Goal: Information Seeking & Learning: Learn about a topic

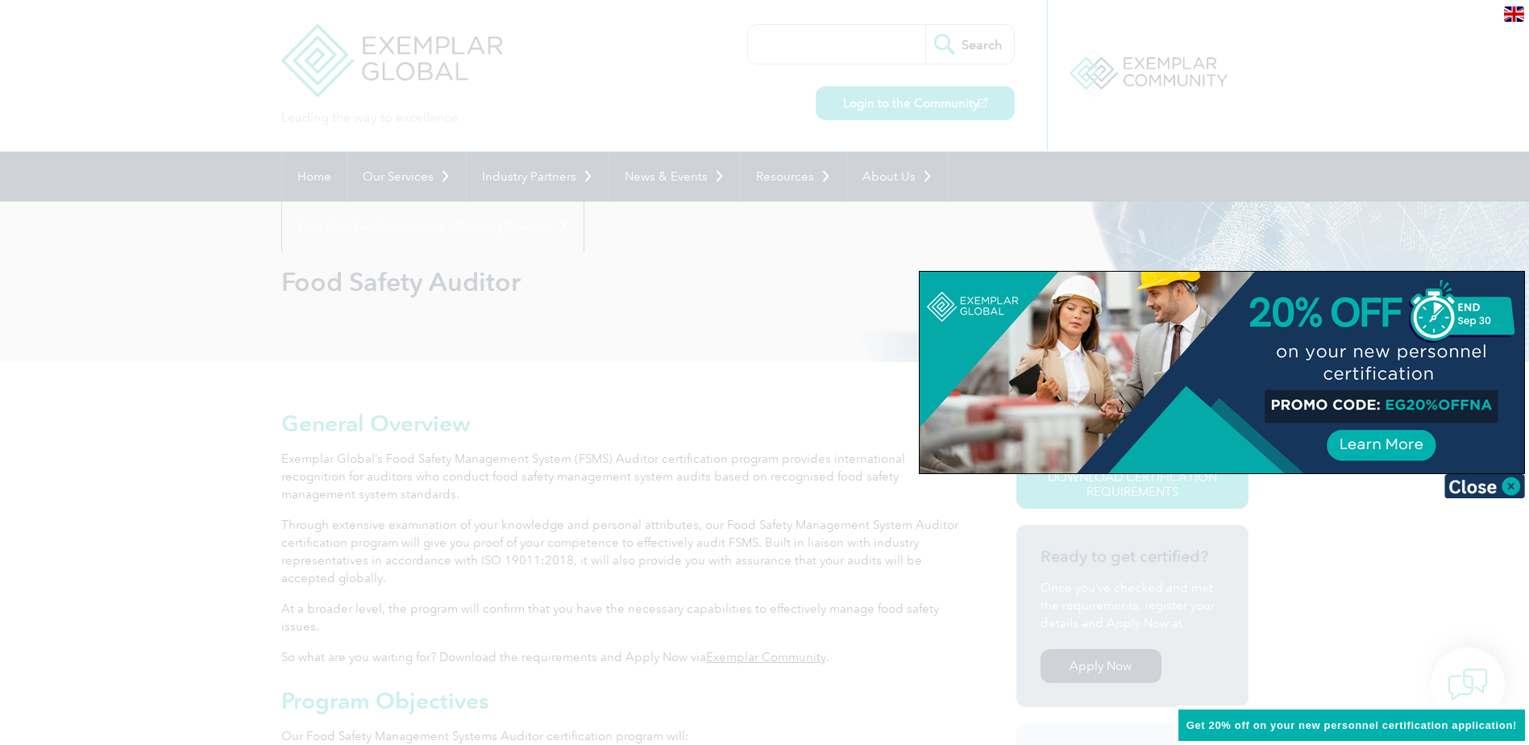
click at [618, 339] on div at bounding box center [764, 372] width 1529 height 745
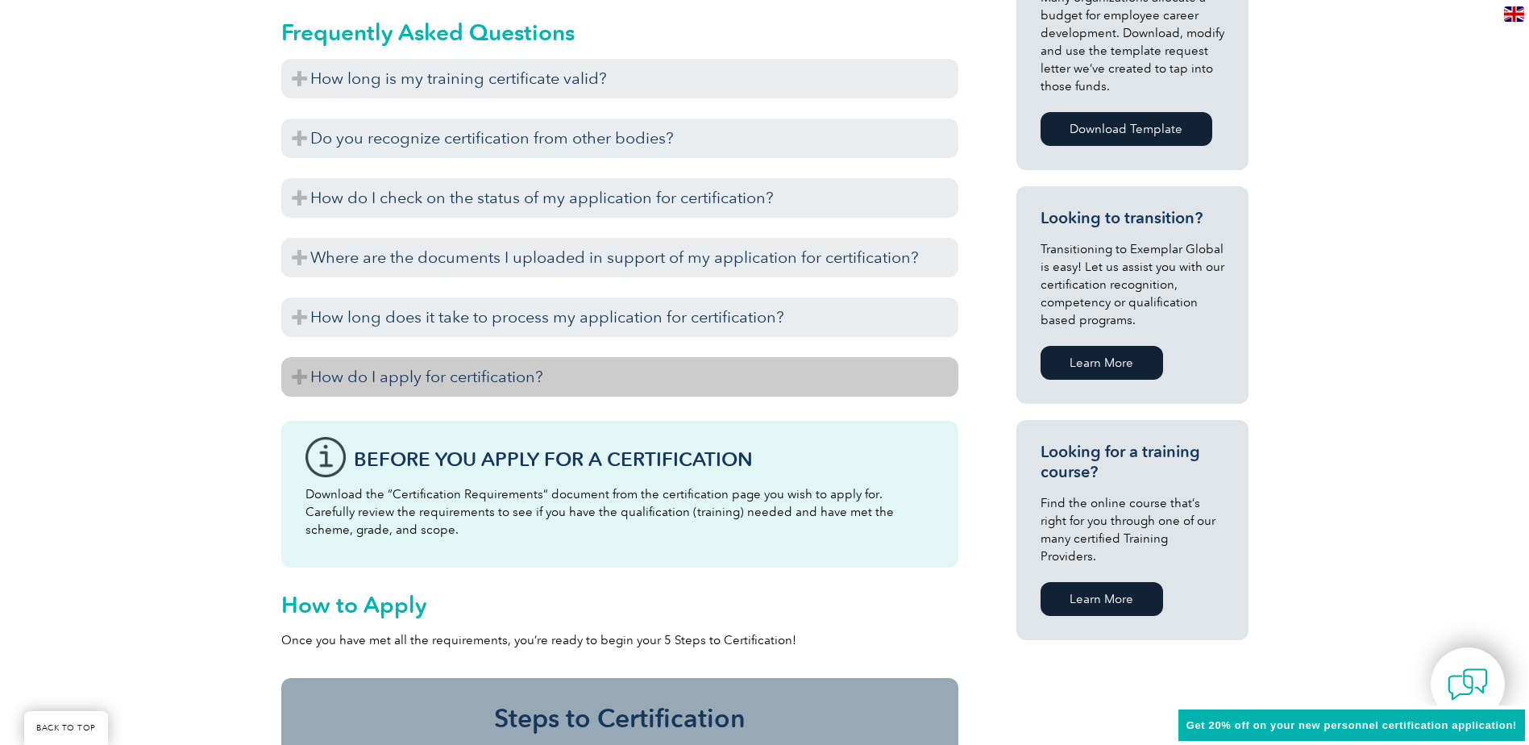
scroll to position [726, 0]
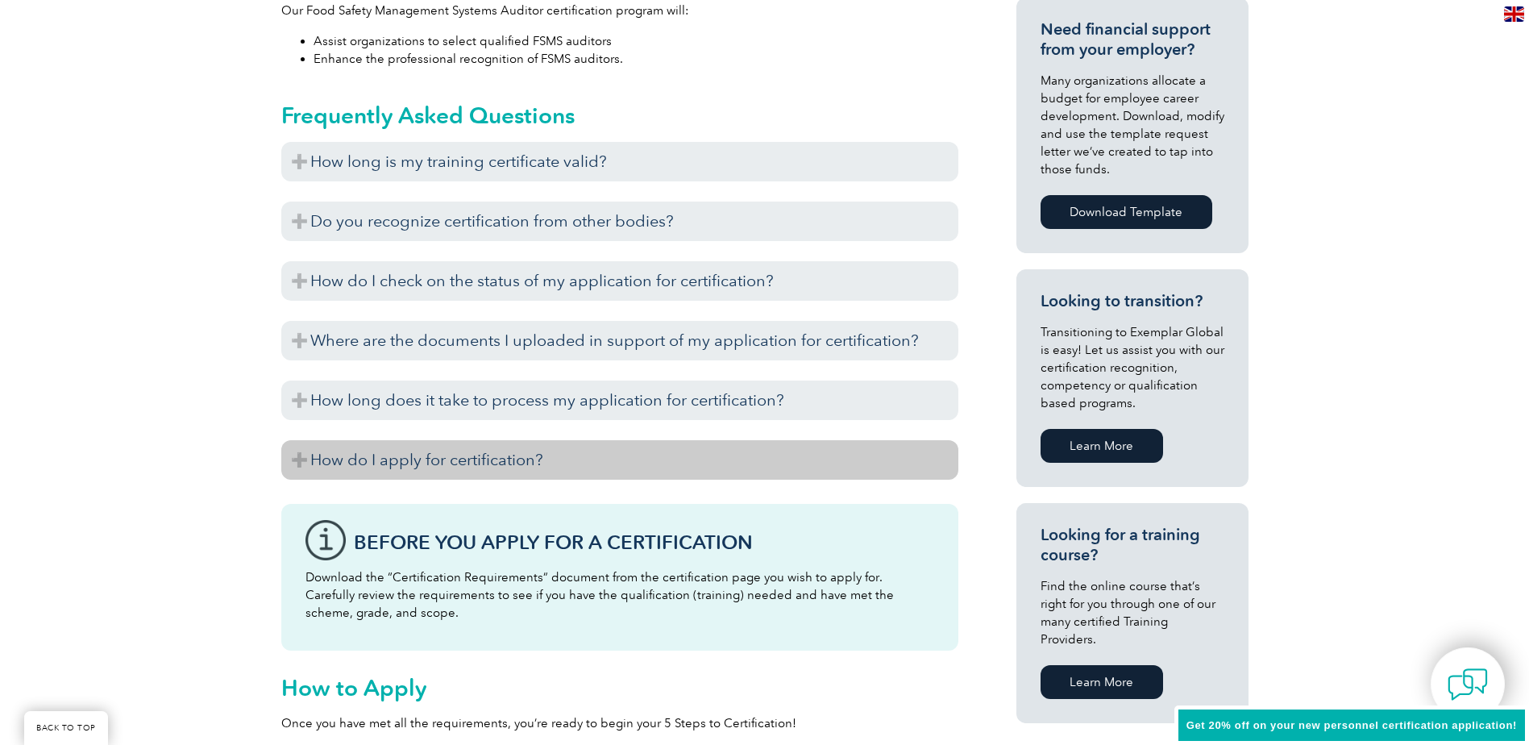
click at [297, 459] on h3 "How do I apply for certification?" at bounding box center [619, 460] width 677 height 40
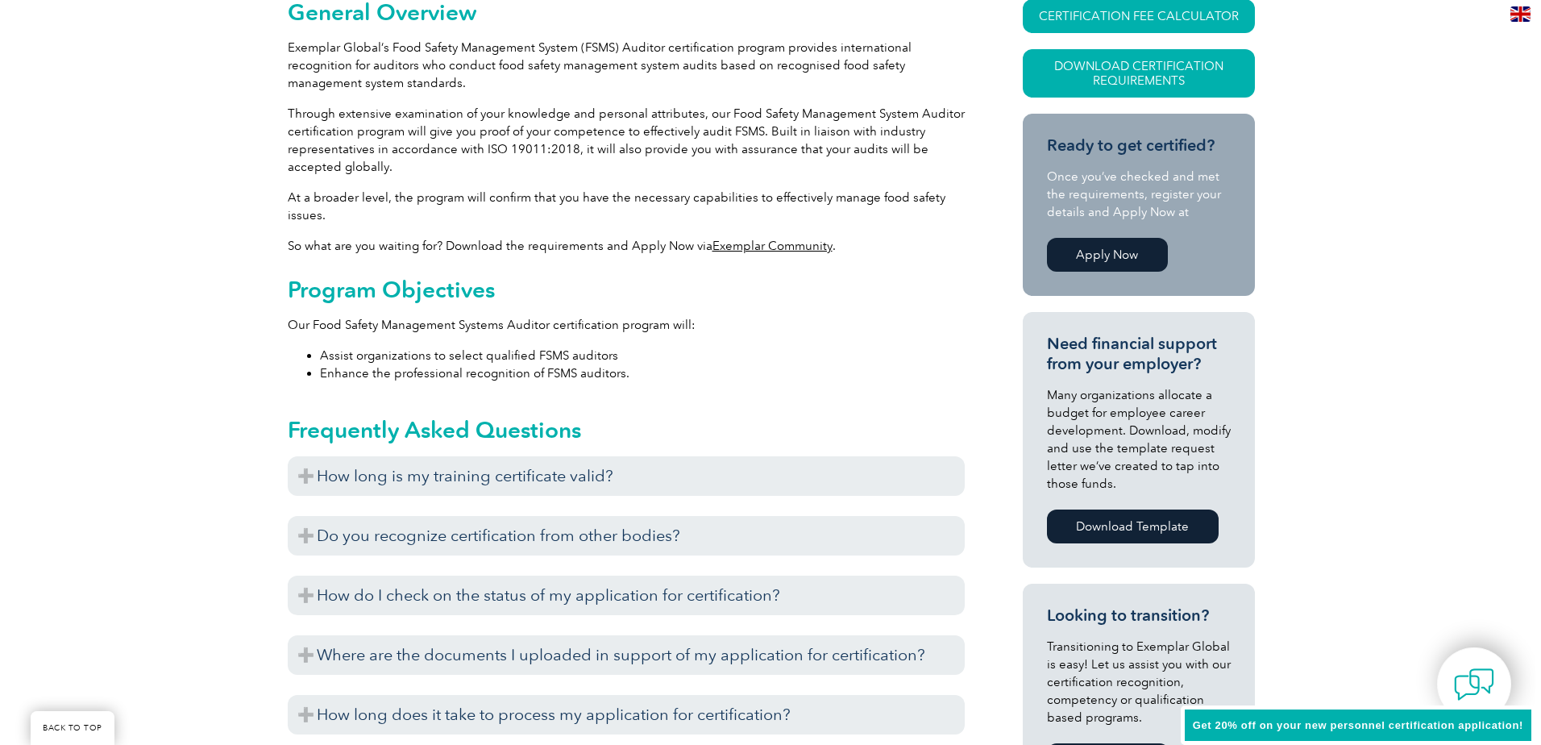
scroll to position [242, 0]
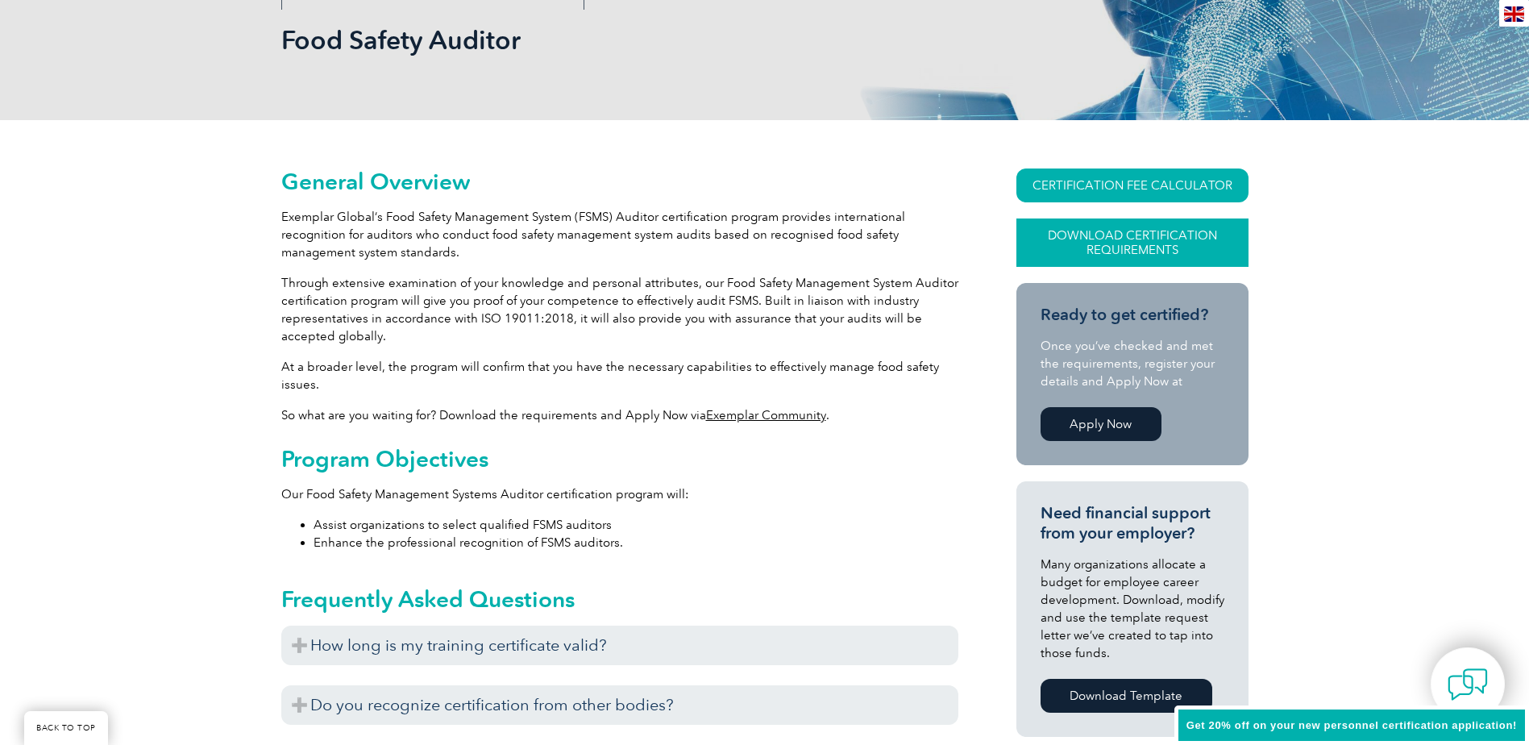
click at [1134, 232] on link "Download Certification Requirements" at bounding box center [1133, 242] width 232 height 48
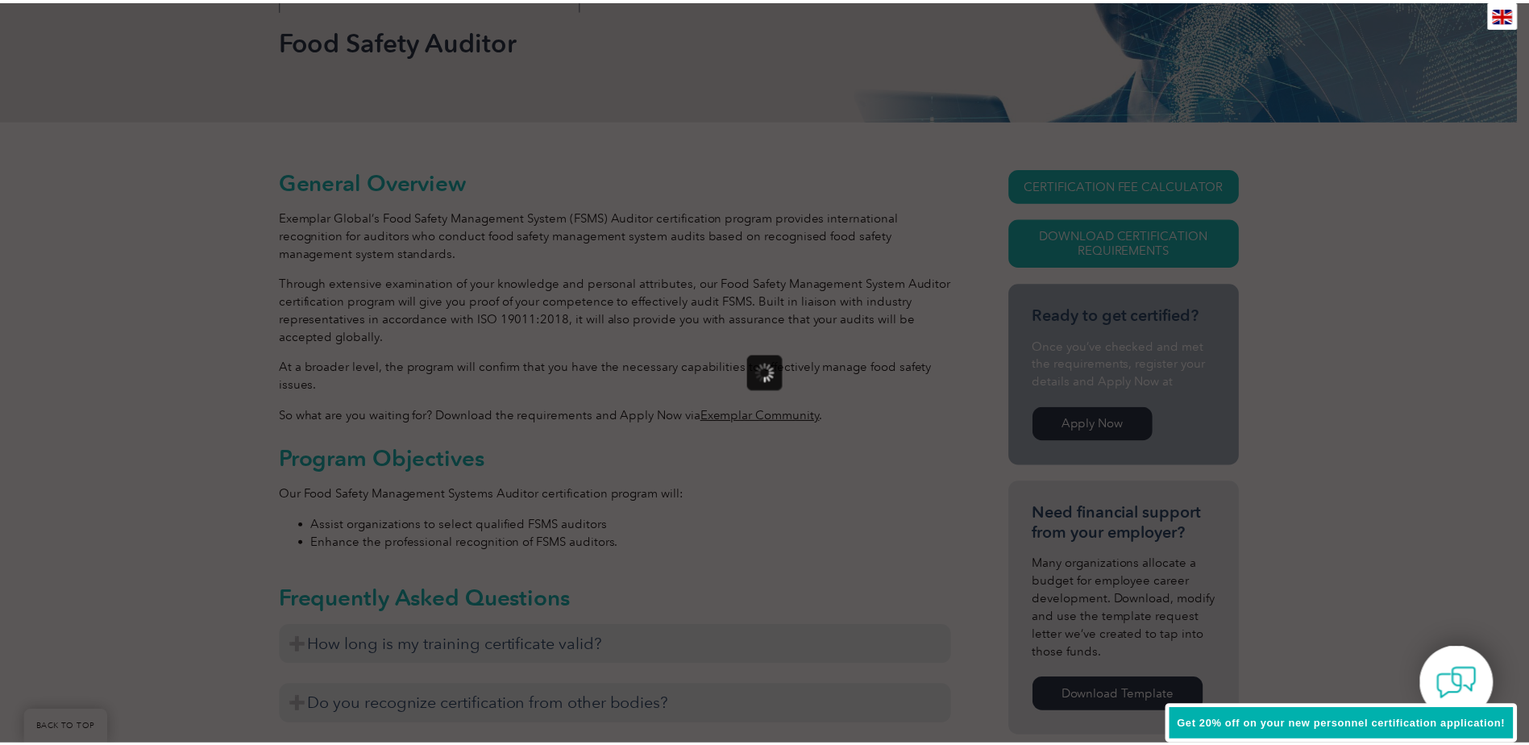
scroll to position [0, 0]
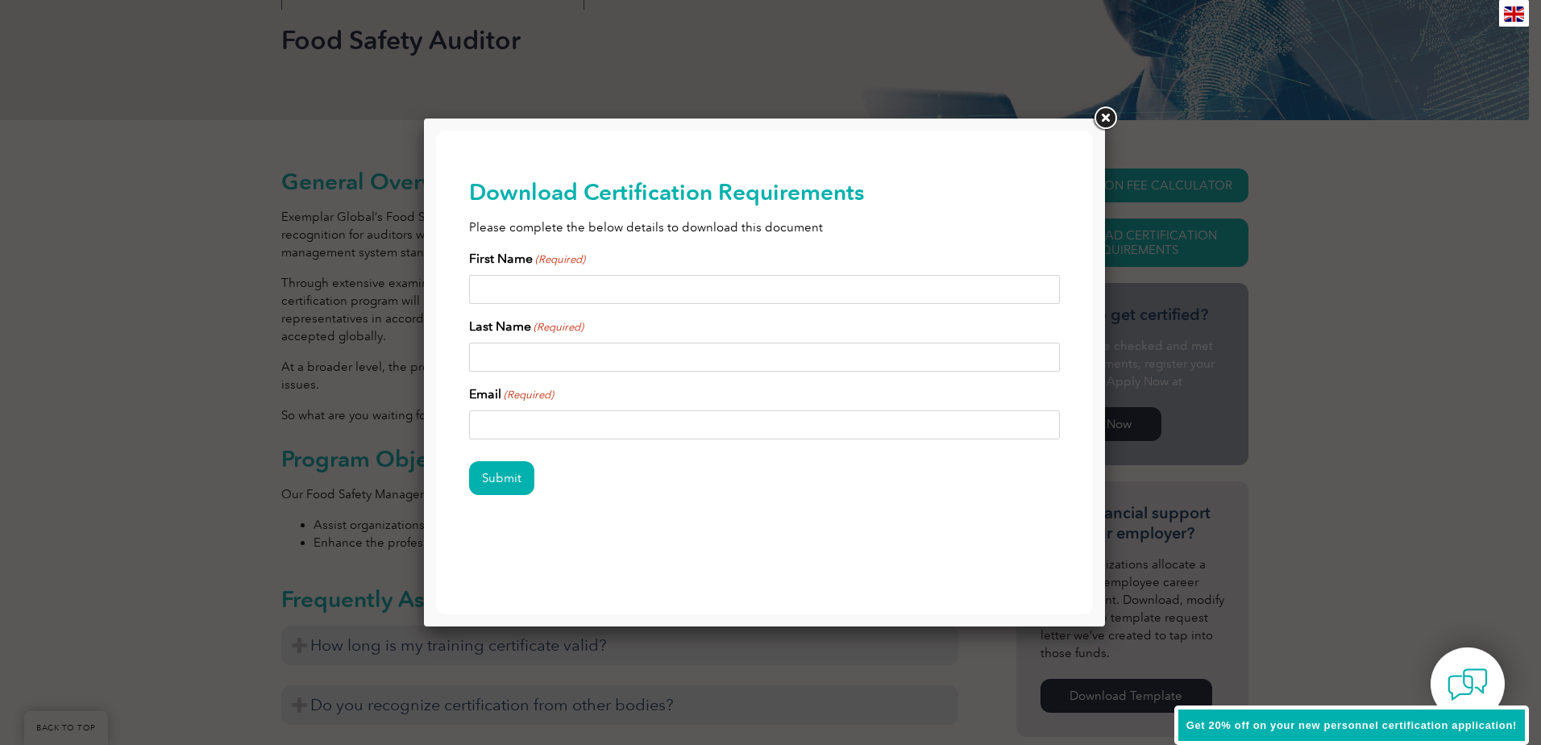
click at [1104, 122] on link at bounding box center [1105, 118] width 29 height 29
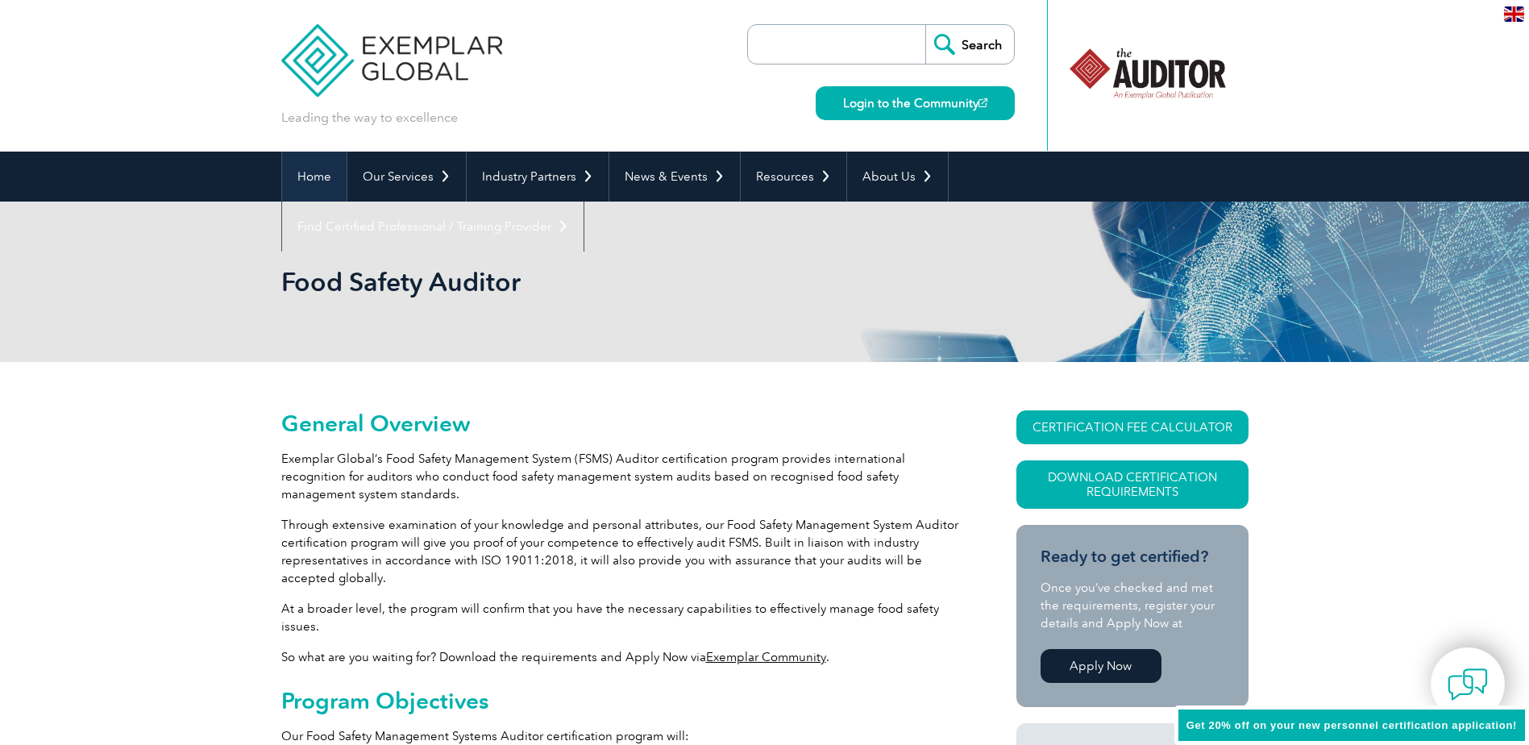
click at [322, 169] on link "Home" at bounding box center [314, 177] width 64 height 50
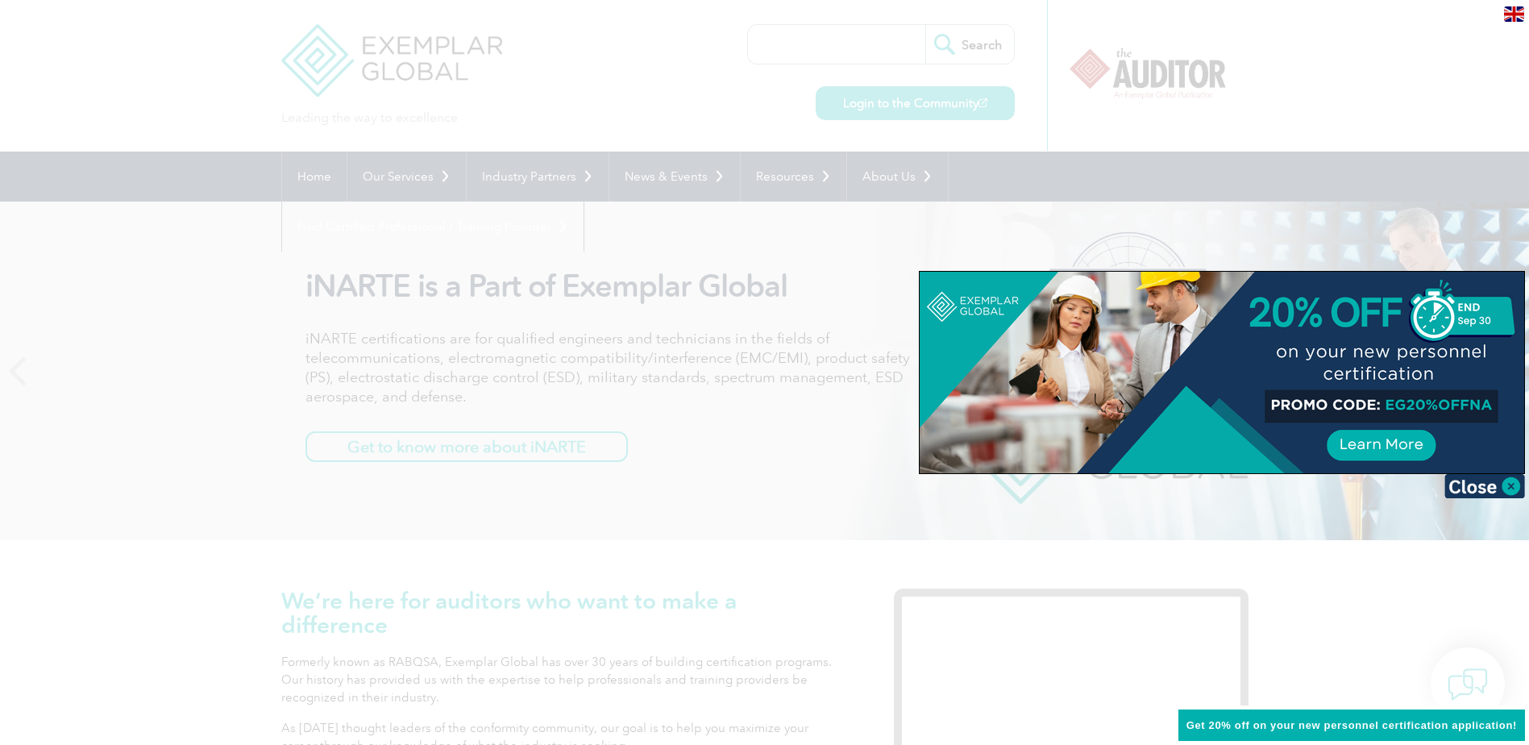
click at [780, 172] on div at bounding box center [764, 372] width 1529 height 745
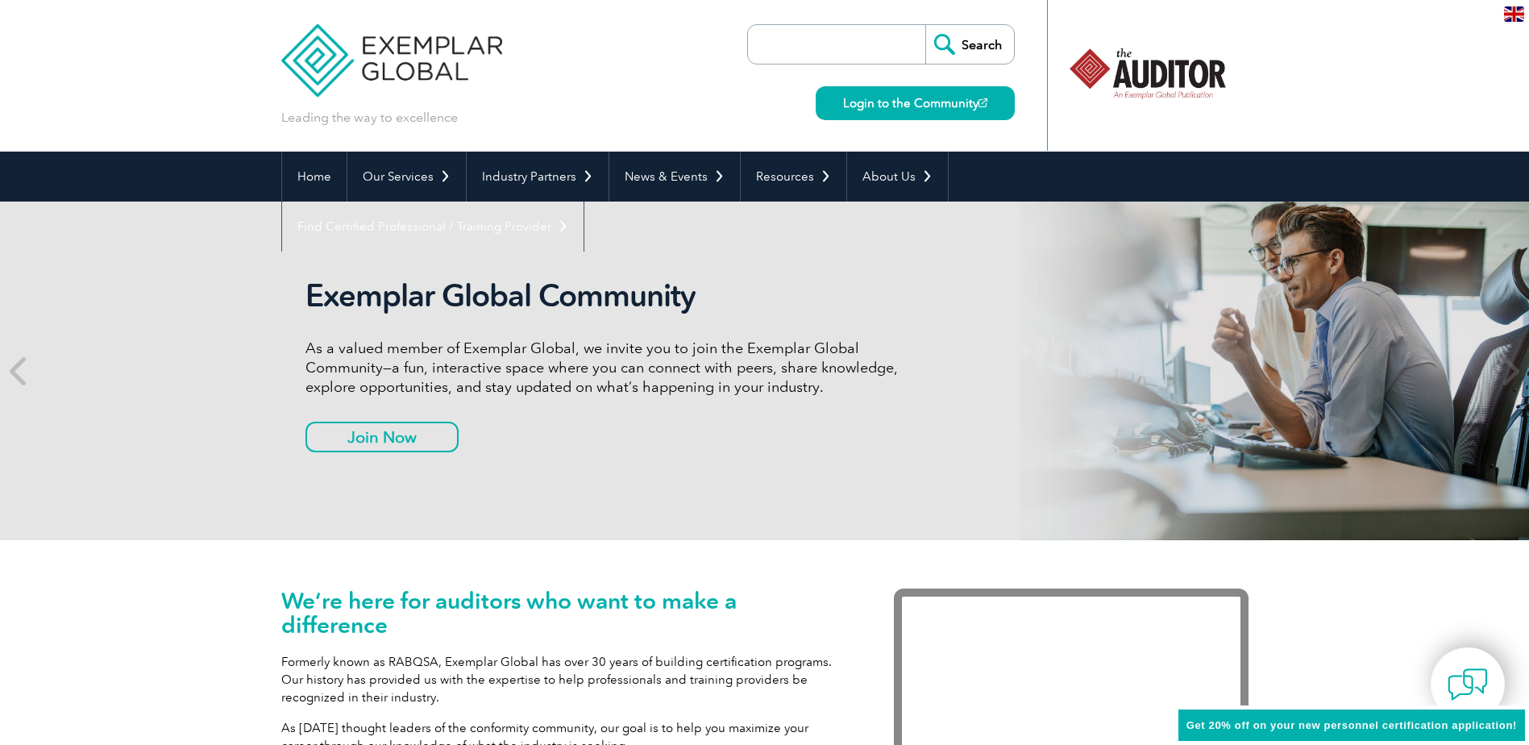
click at [842, 58] on input "search" at bounding box center [840, 44] width 169 height 39
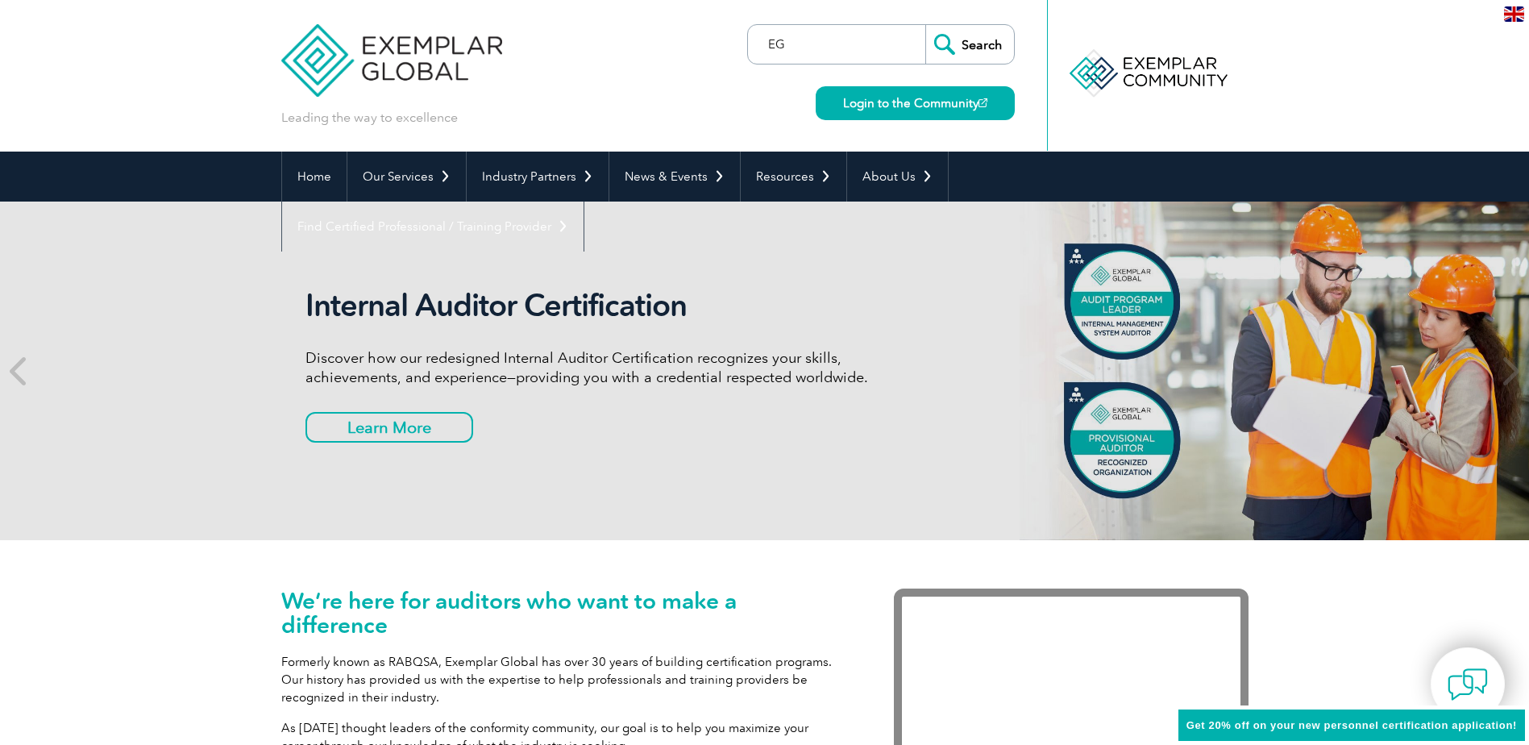
type input "E"
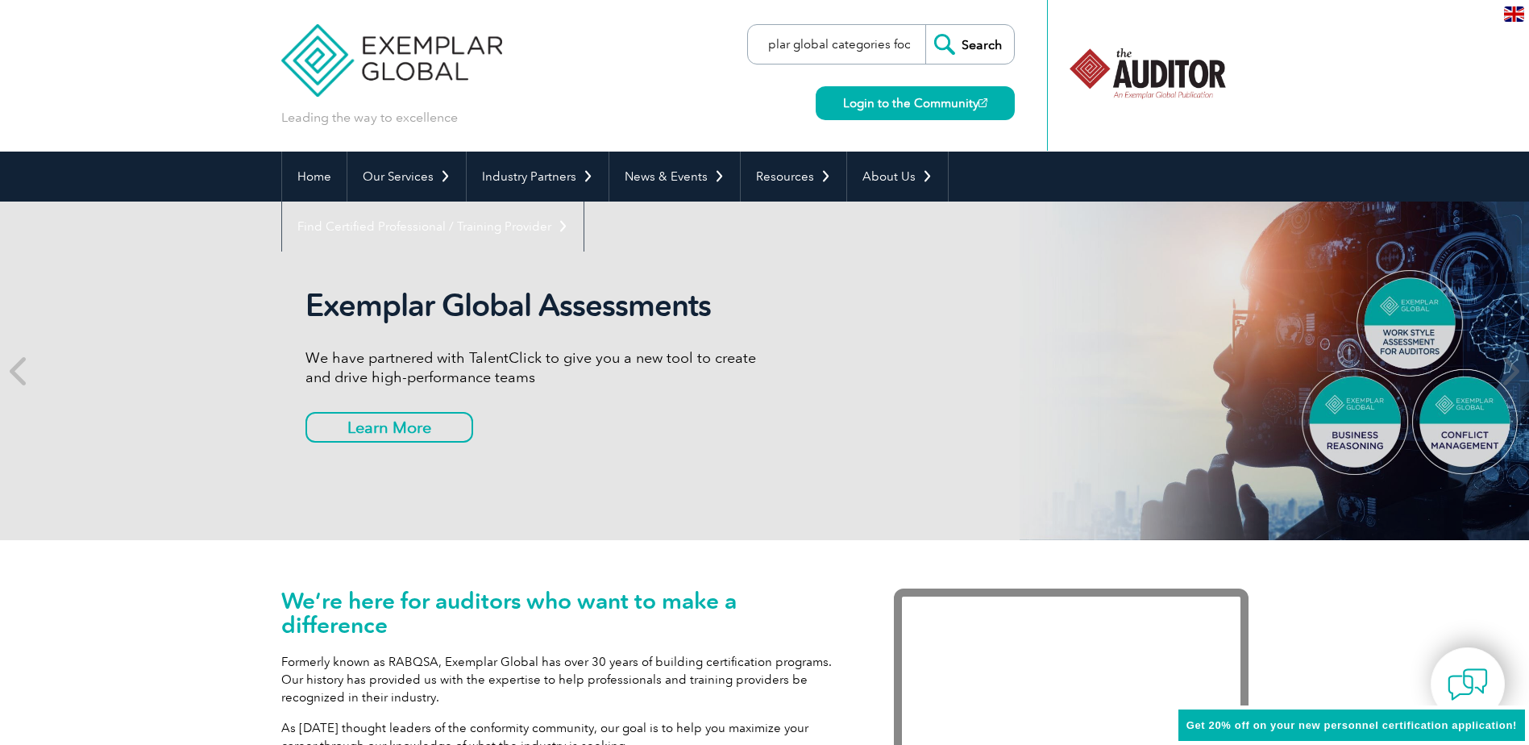
scroll to position [0, 38]
type input "exemplar global categories food"
click at [925, 25] on input "Search" at bounding box center [969, 44] width 89 height 39
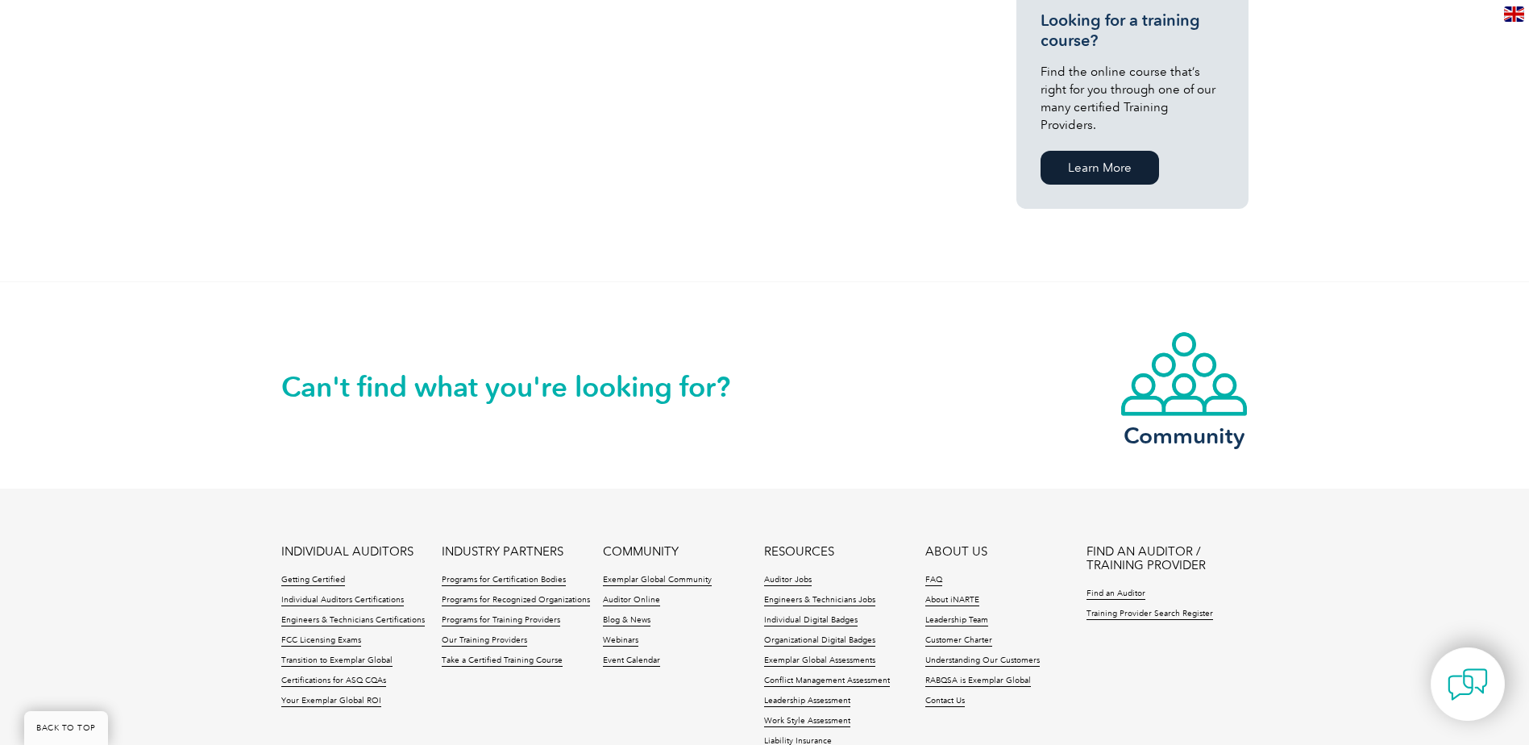
scroll to position [1209, 0]
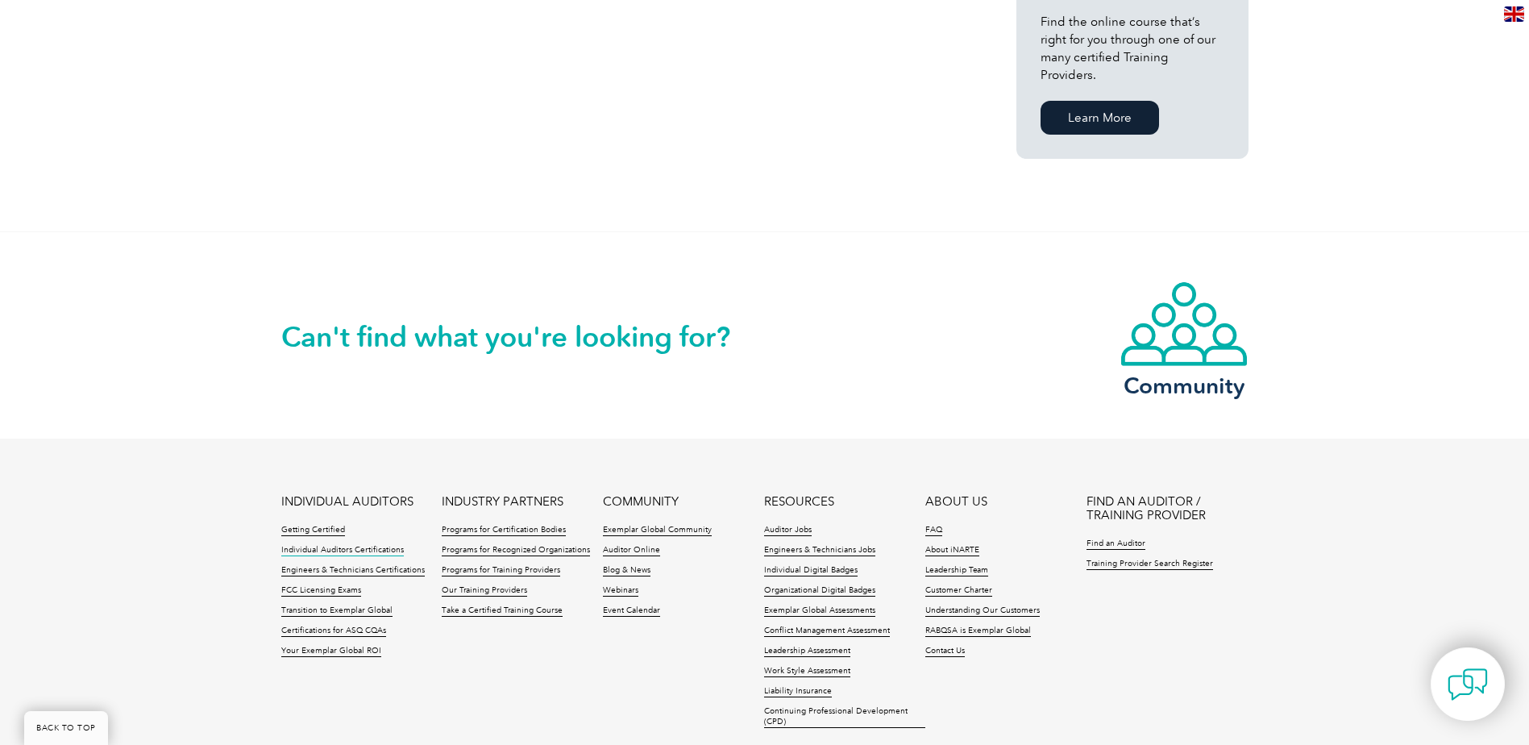
click at [373, 545] on link "Individual Auditors Certifications" at bounding box center [342, 550] width 123 height 11
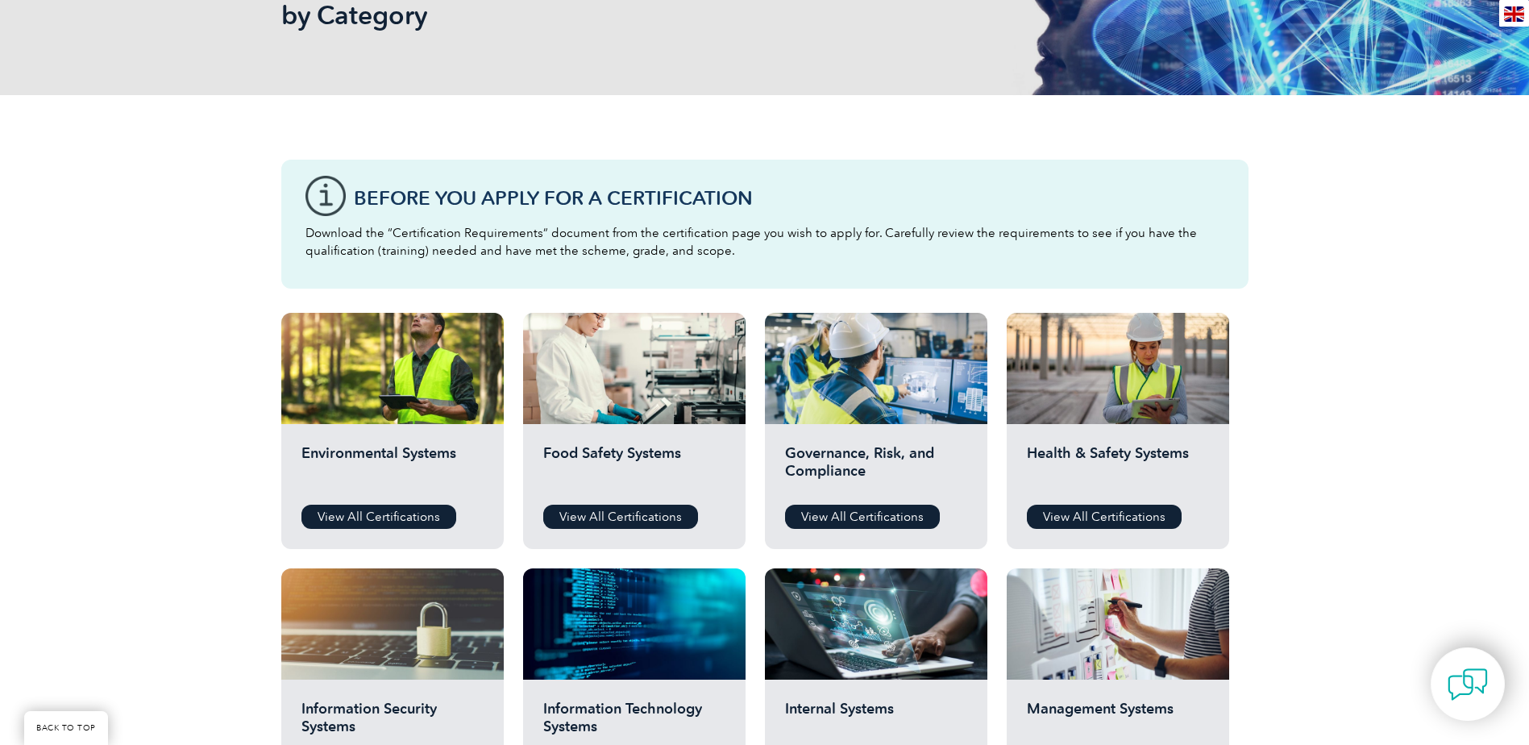
scroll to position [322, 0]
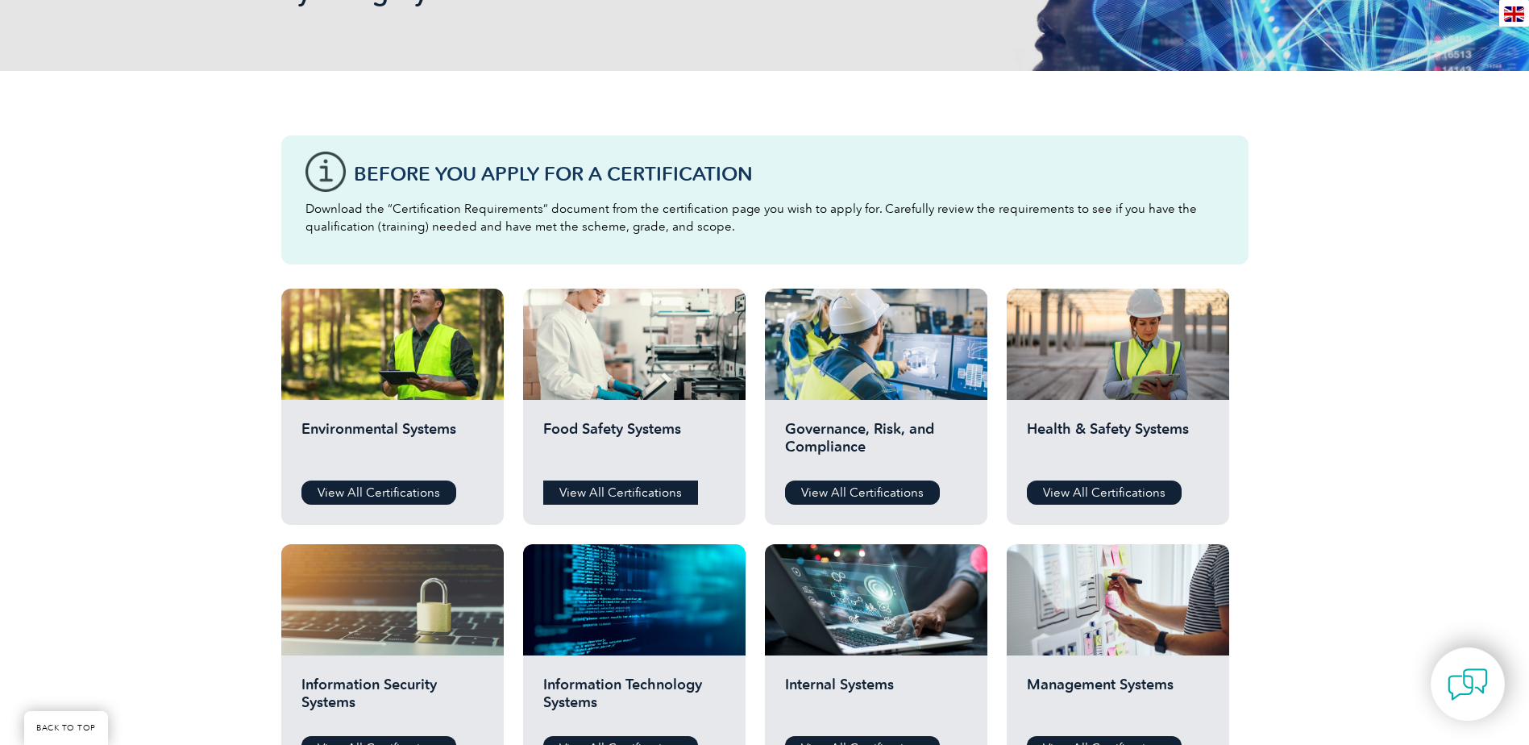
click at [623, 490] on link "View All Certifications" at bounding box center [620, 492] width 155 height 24
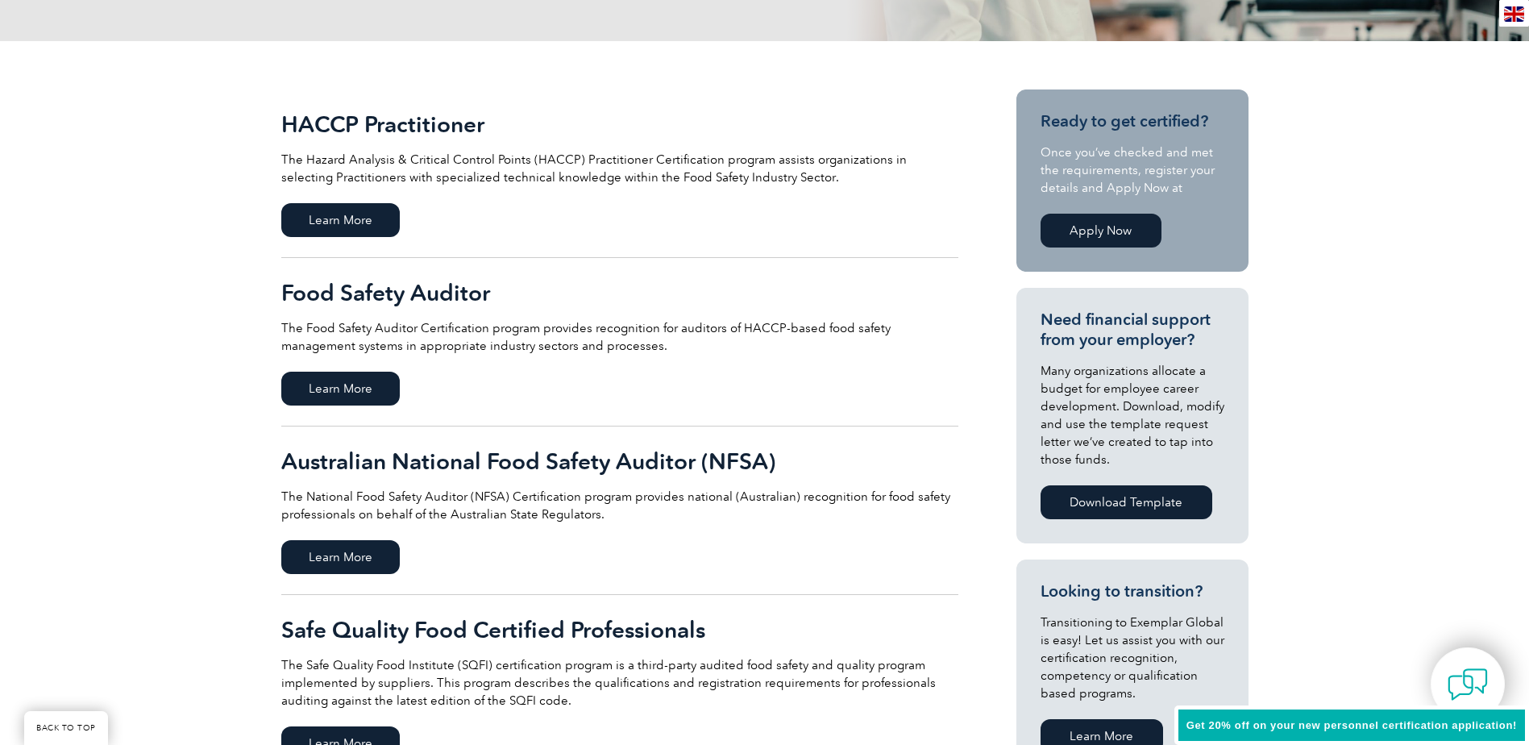
scroll to position [322, 0]
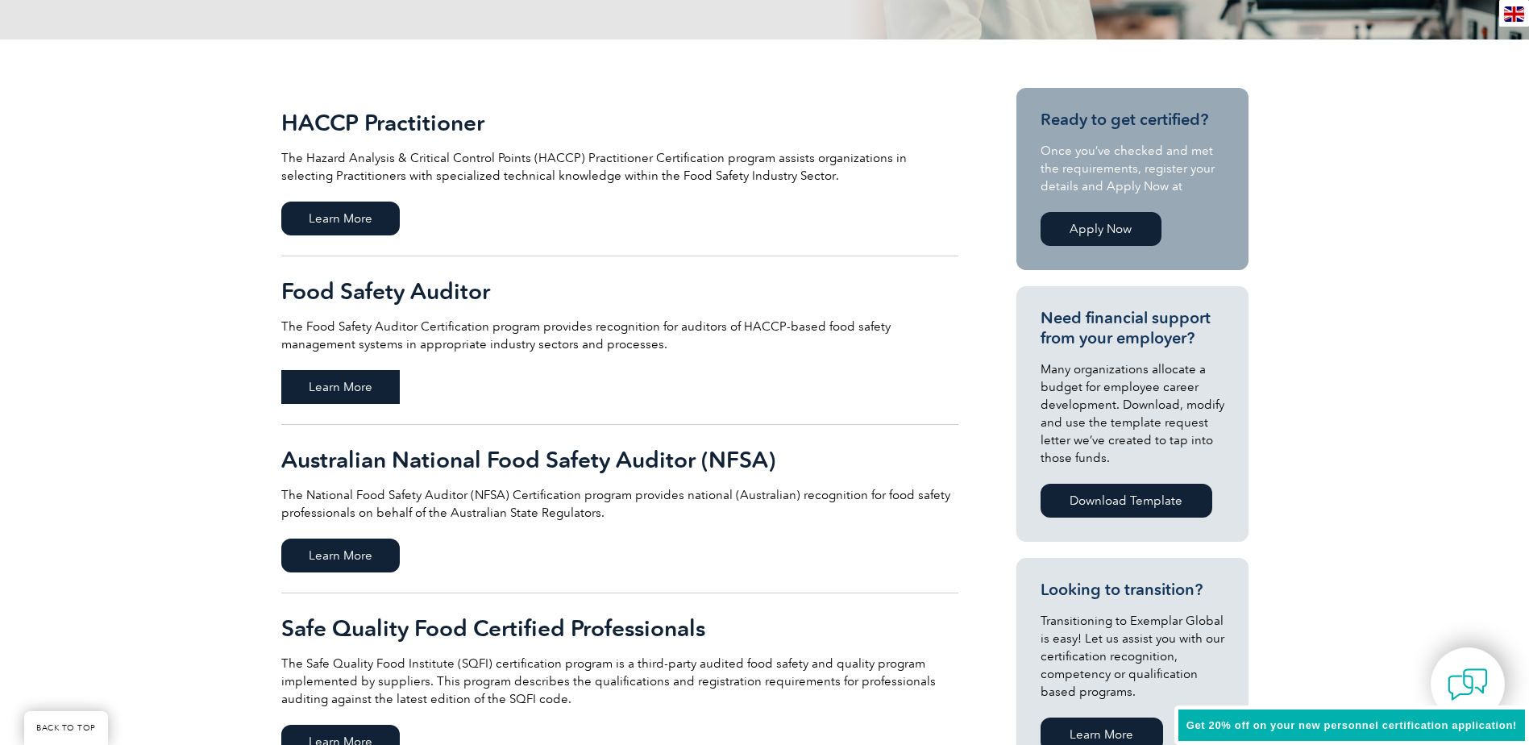
click at [359, 389] on span "Learn More" at bounding box center [340, 387] width 119 height 34
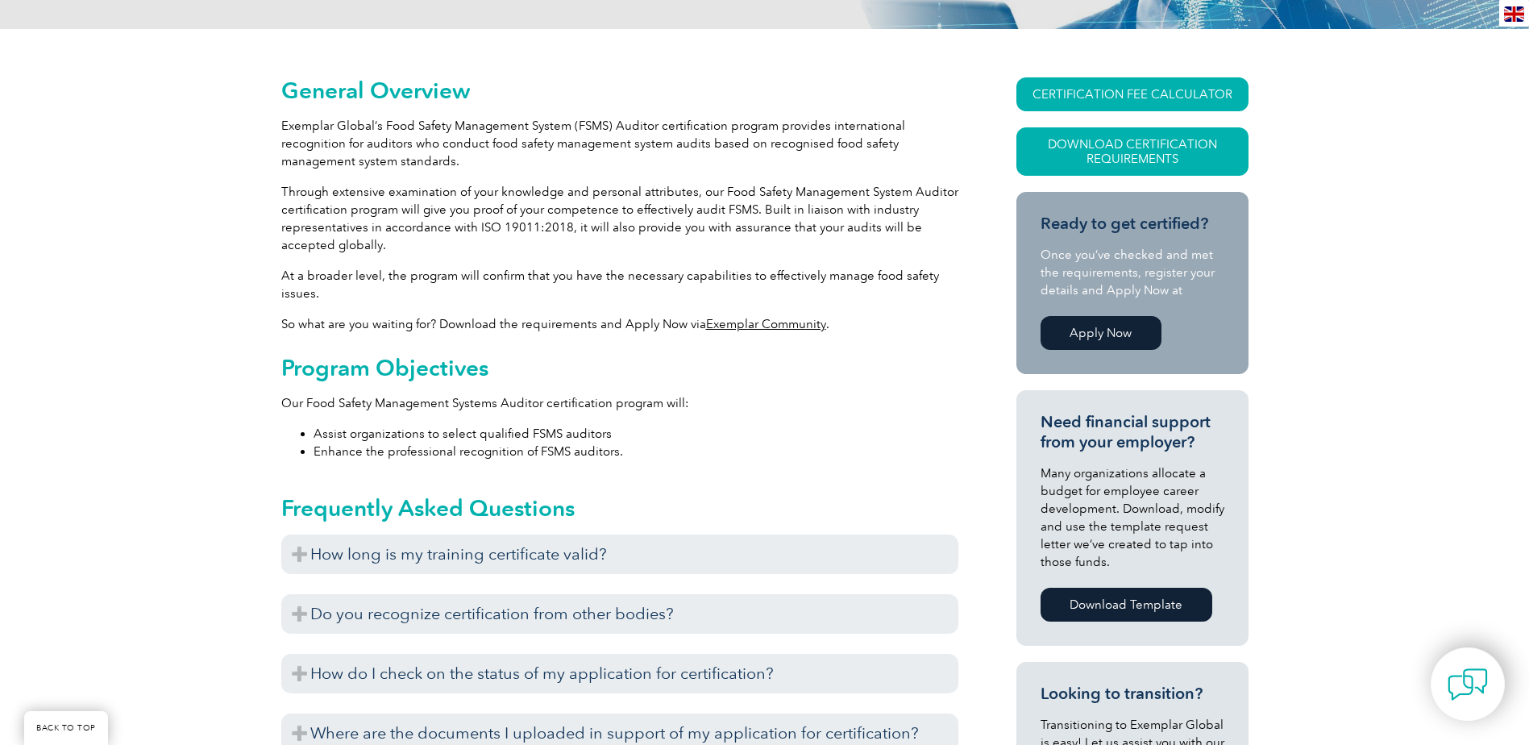
scroll to position [360, 0]
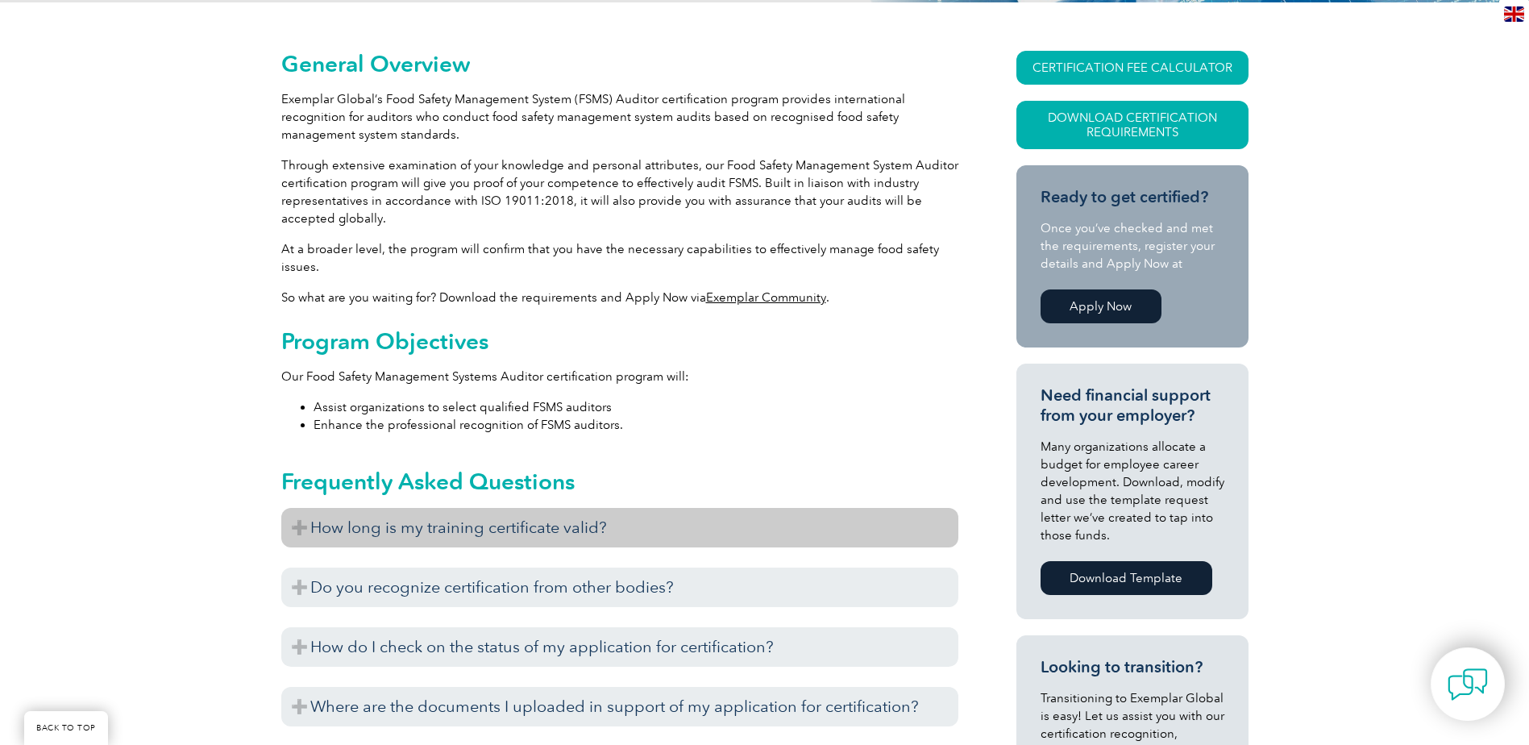
click at [300, 526] on h3 "How long is my training certificate valid?" at bounding box center [619, 528] width 677 height 40
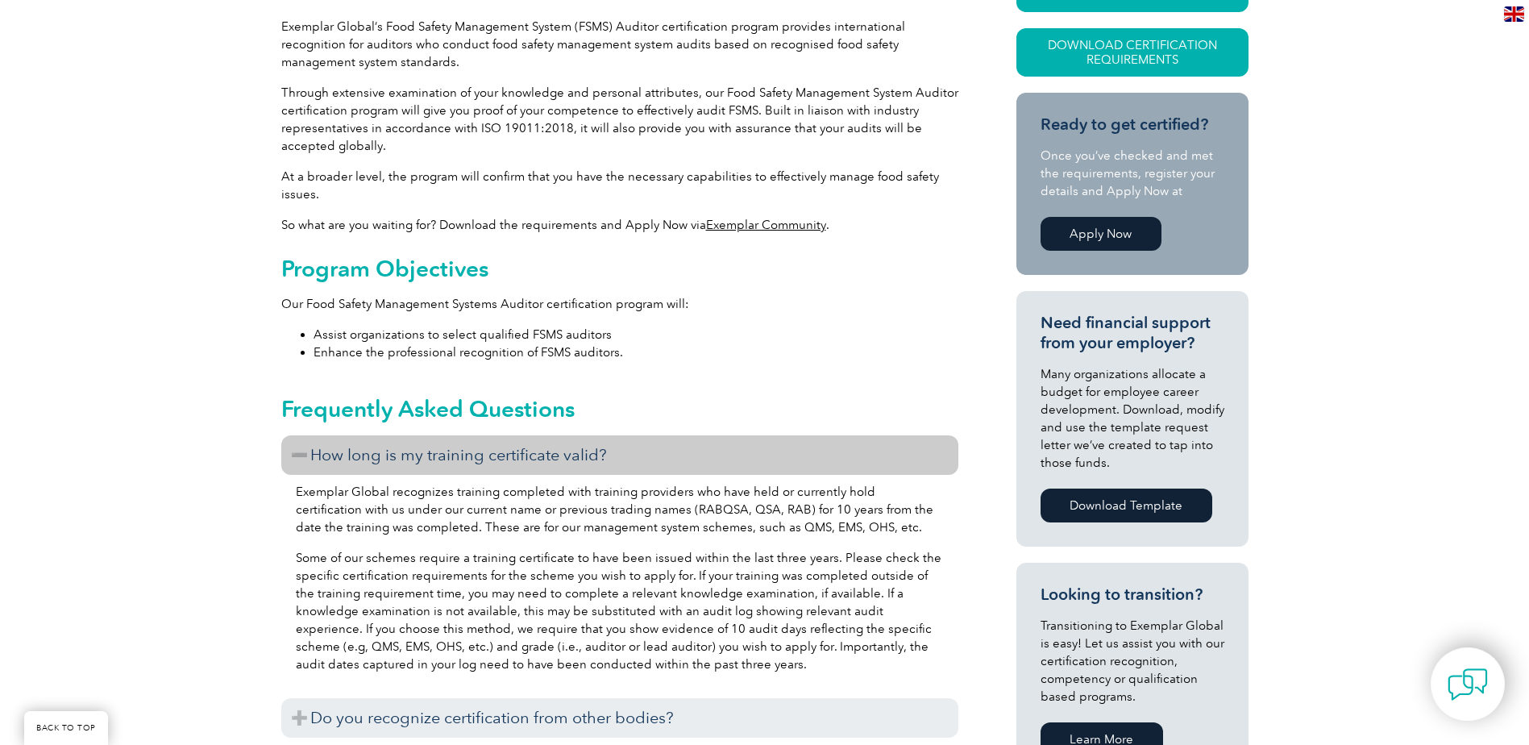
scroll to position [601, 0]
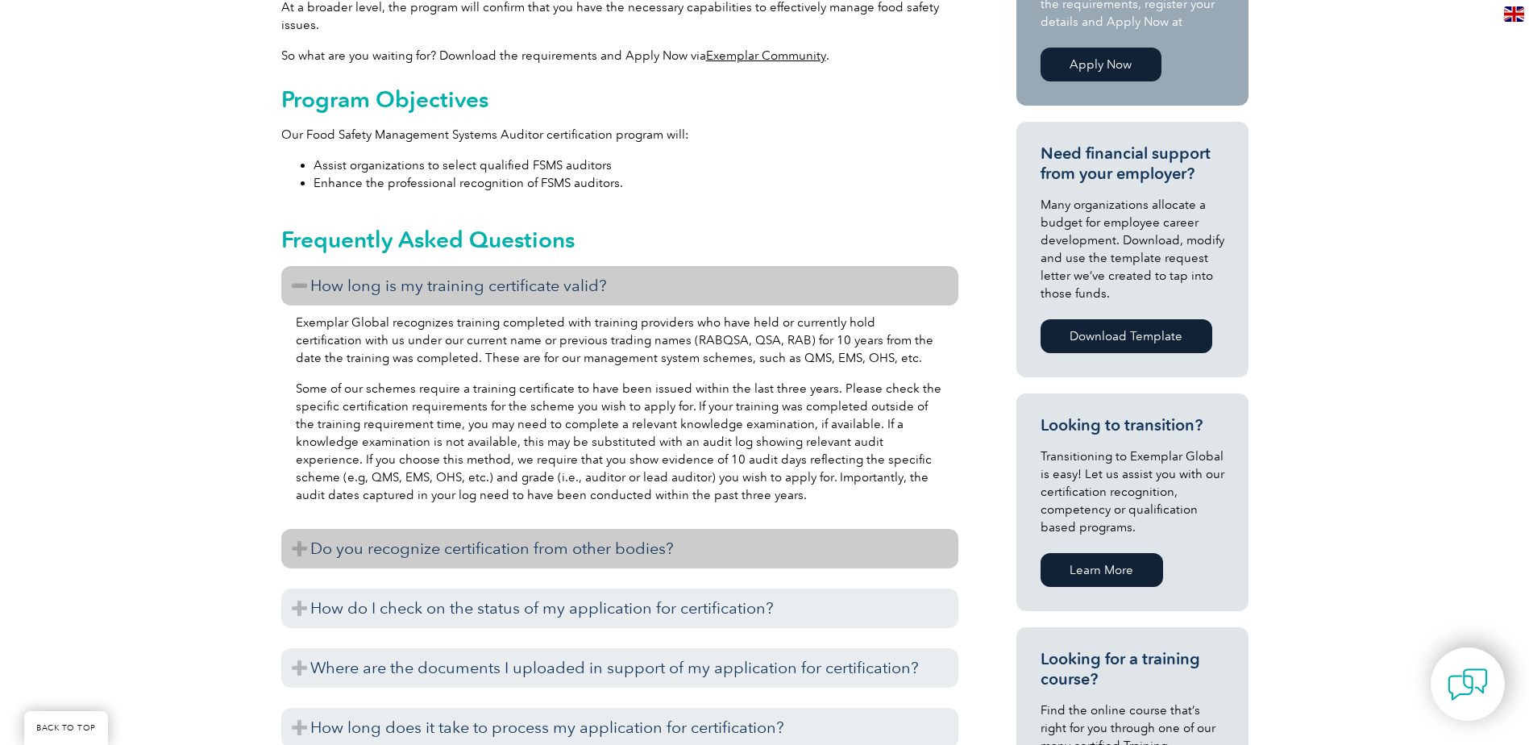
click at [301, 555] on h3 "Do you recognize certification from other bodies?" at bounding box center [619, 549] width 677 height 40
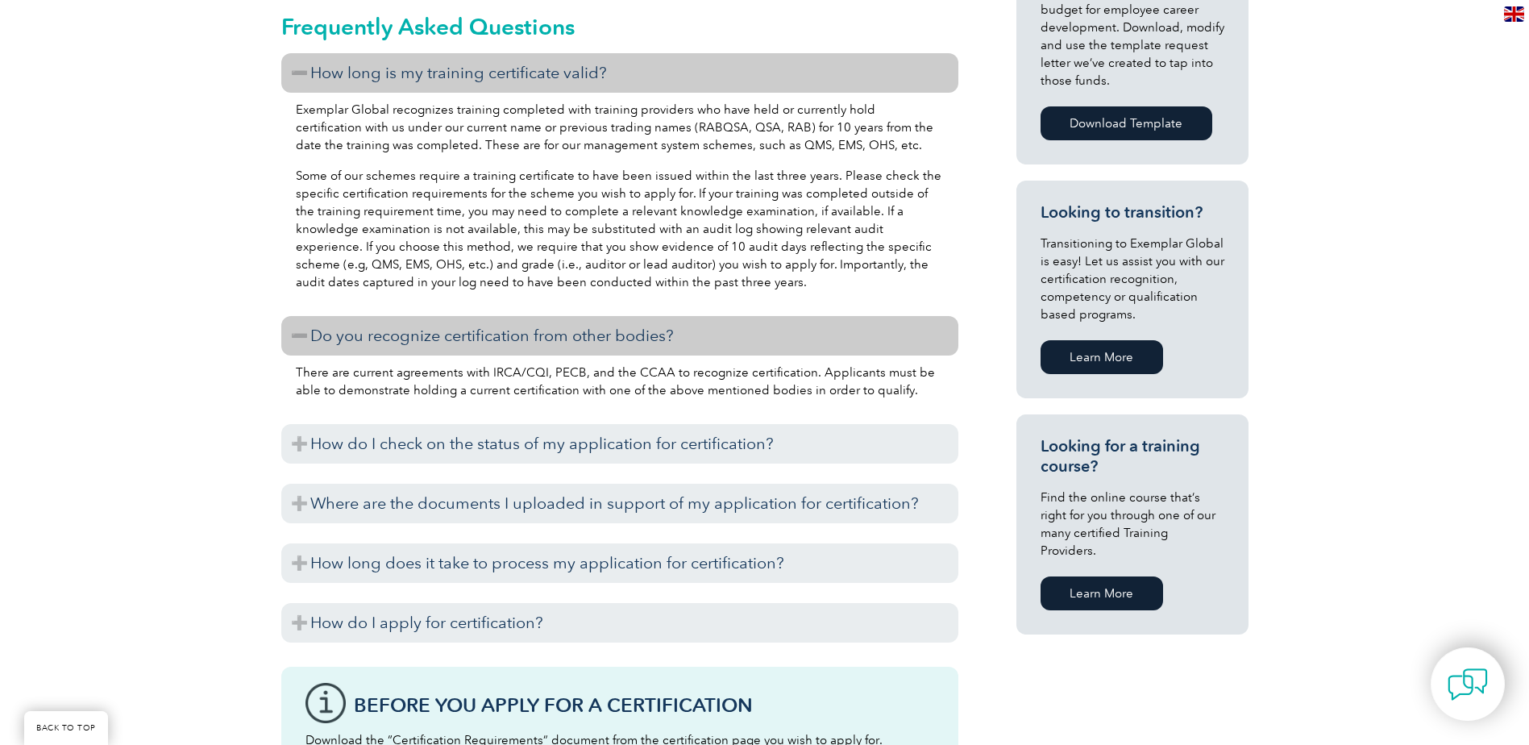
scroll to position [843, 0]
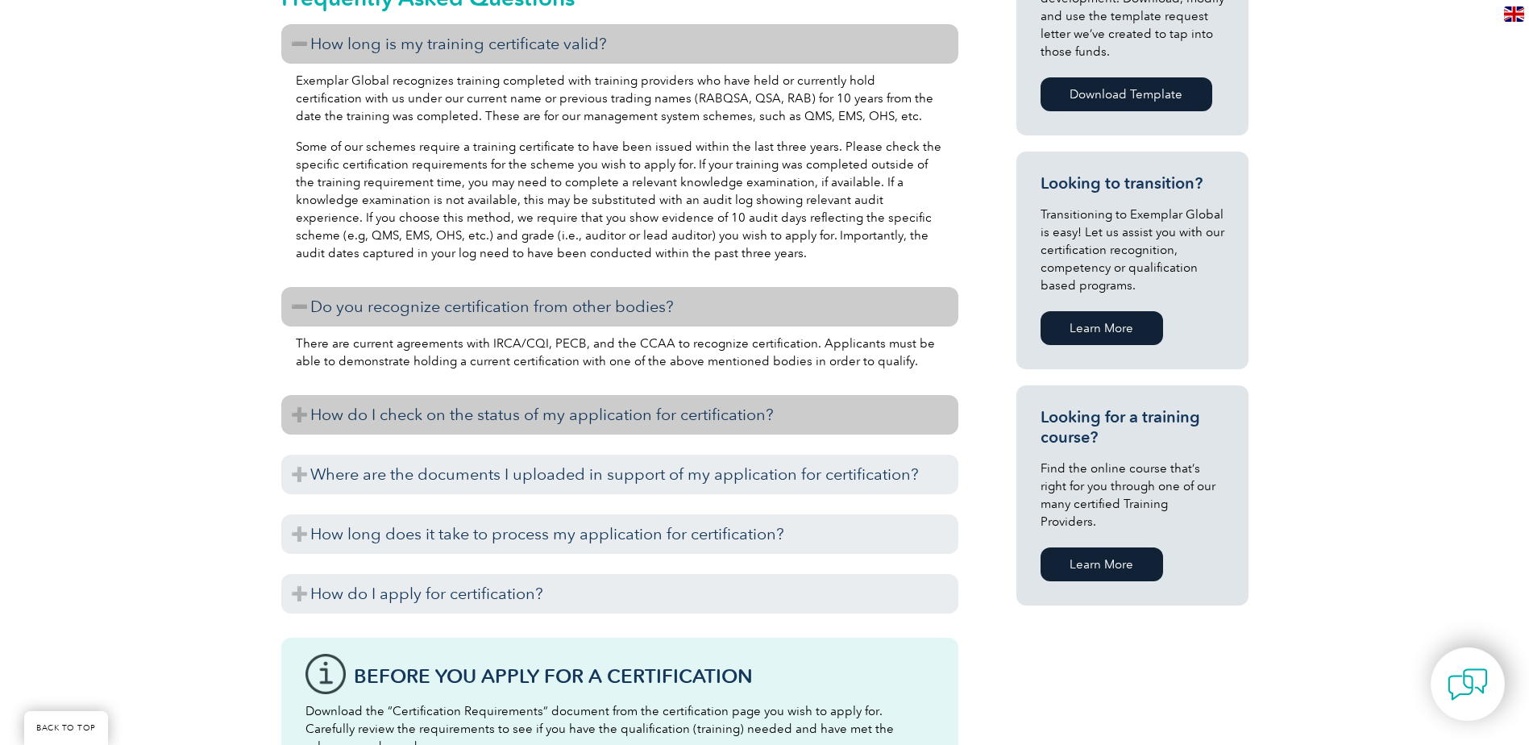
click at [293, 415] on h3 "How do I check on the status of my application for certification?" at bounding box center [619, 415] width 677 height 40
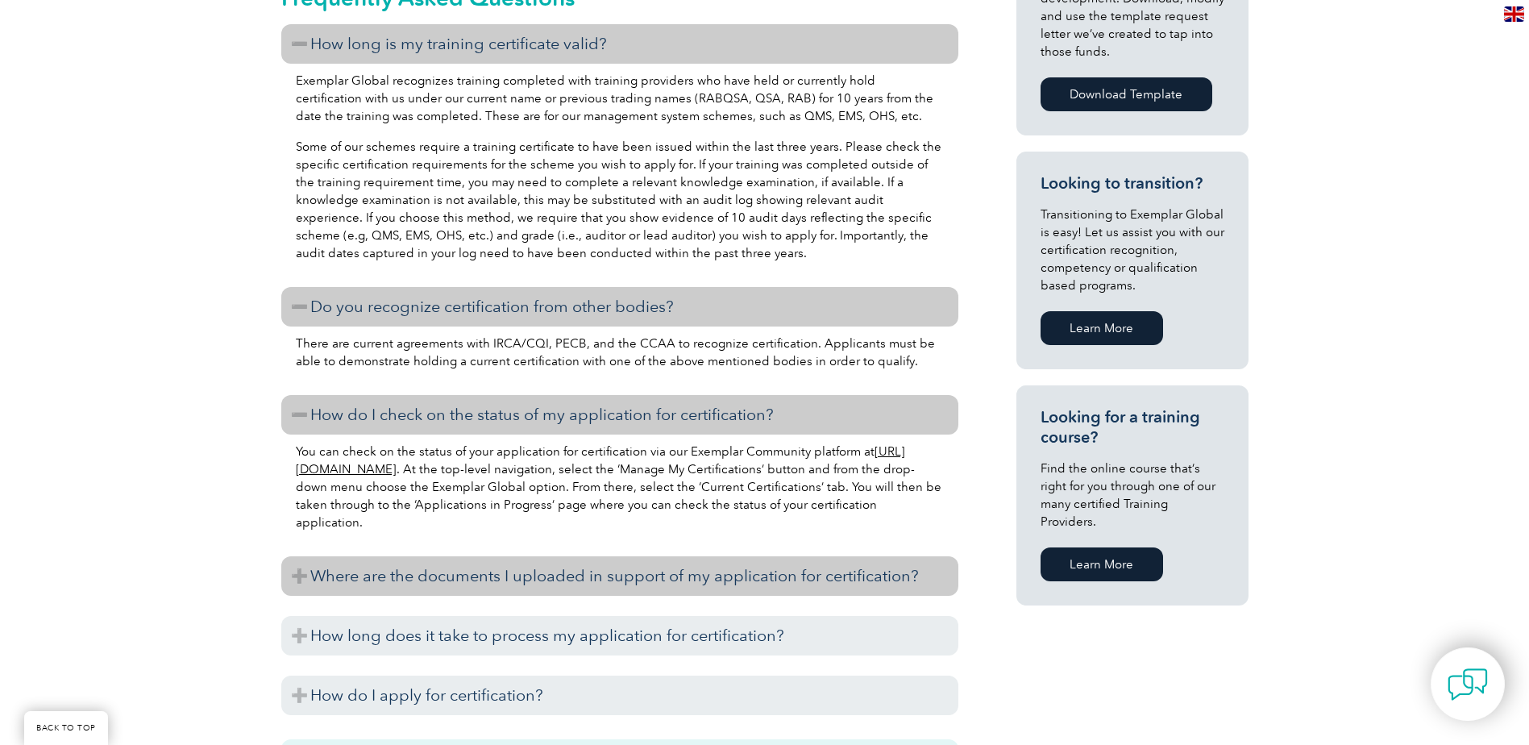
click at [302, 575] on h3 "Where are the documents I uploaded in support of my application for certificati…" at bounding box center [619, 576] width 677 height 40
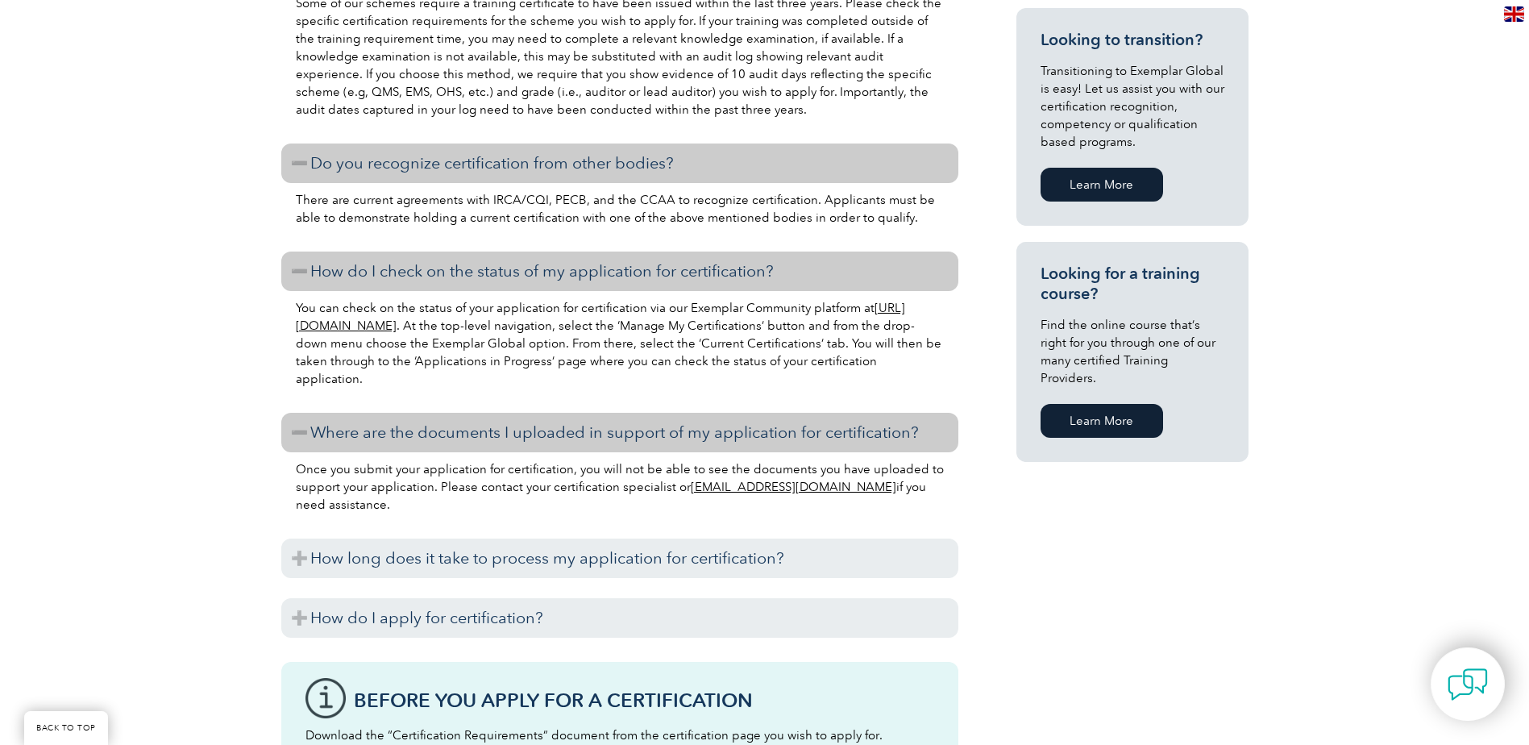
scroll to position [1004, 0]
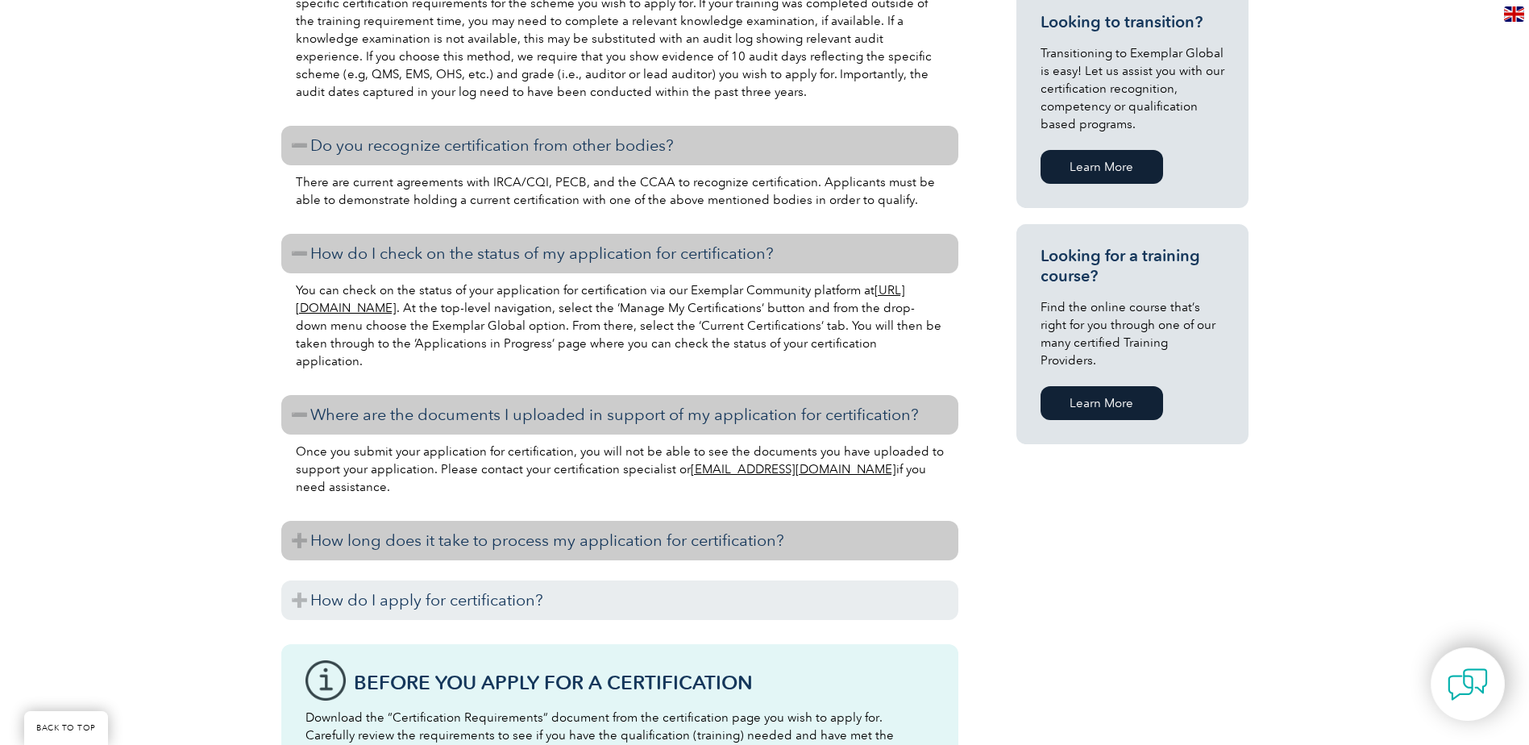
click at [297, 538] on h3 "How long does it take to process my application for certification?" at bounding box center [619, 541] width 677 height 40
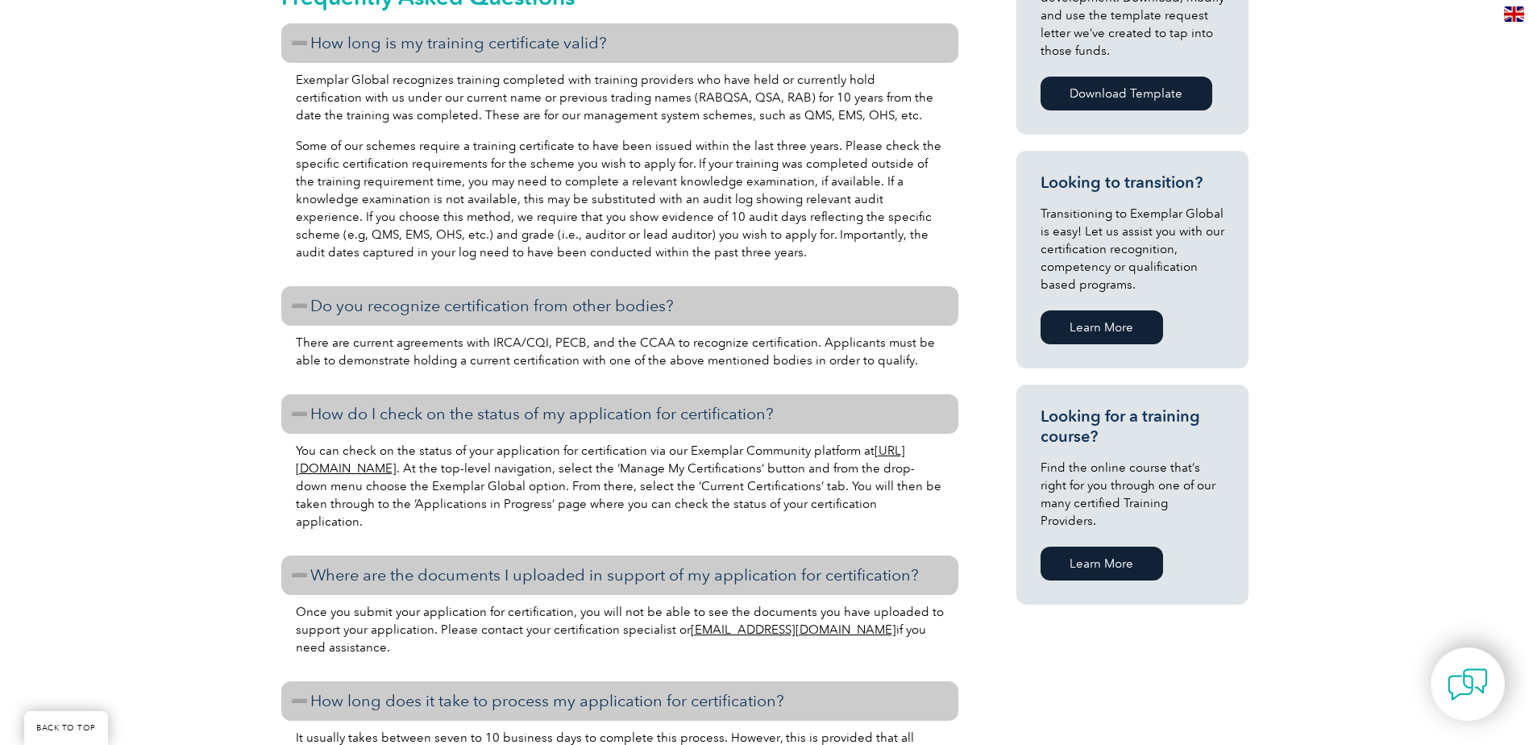
scroll to position [843, 0]
